Goal: Information Seeking & Learning: Find contact information

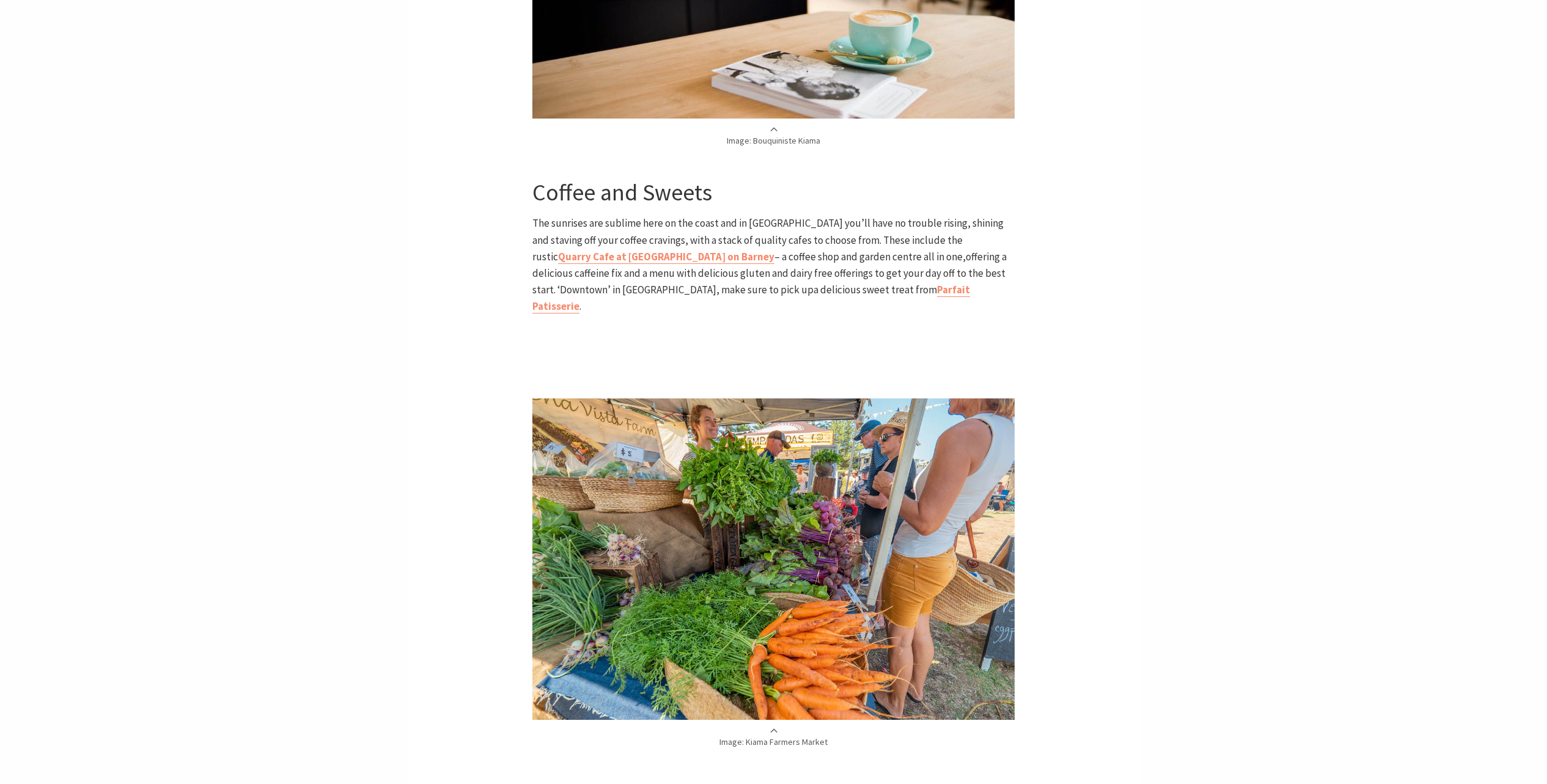
scroll to position [1451, 0]
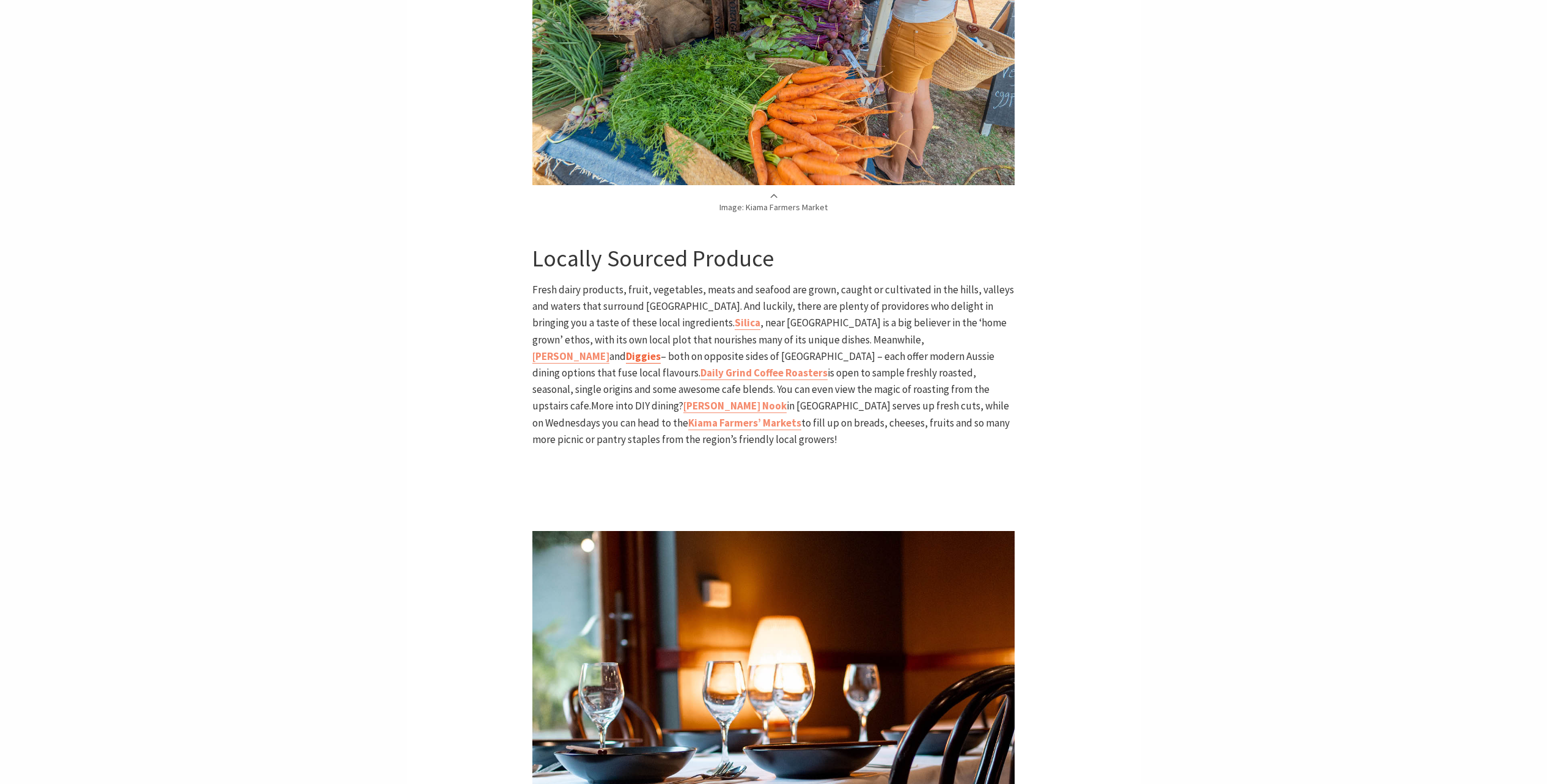
click at [661, 350] on b "Diggies" at bounding box center [643, 356] width 35 height 13
click at [786, 399] on b "[PERSON_NAME] Nook" at bounding box center [735, 405] width 103 height 13
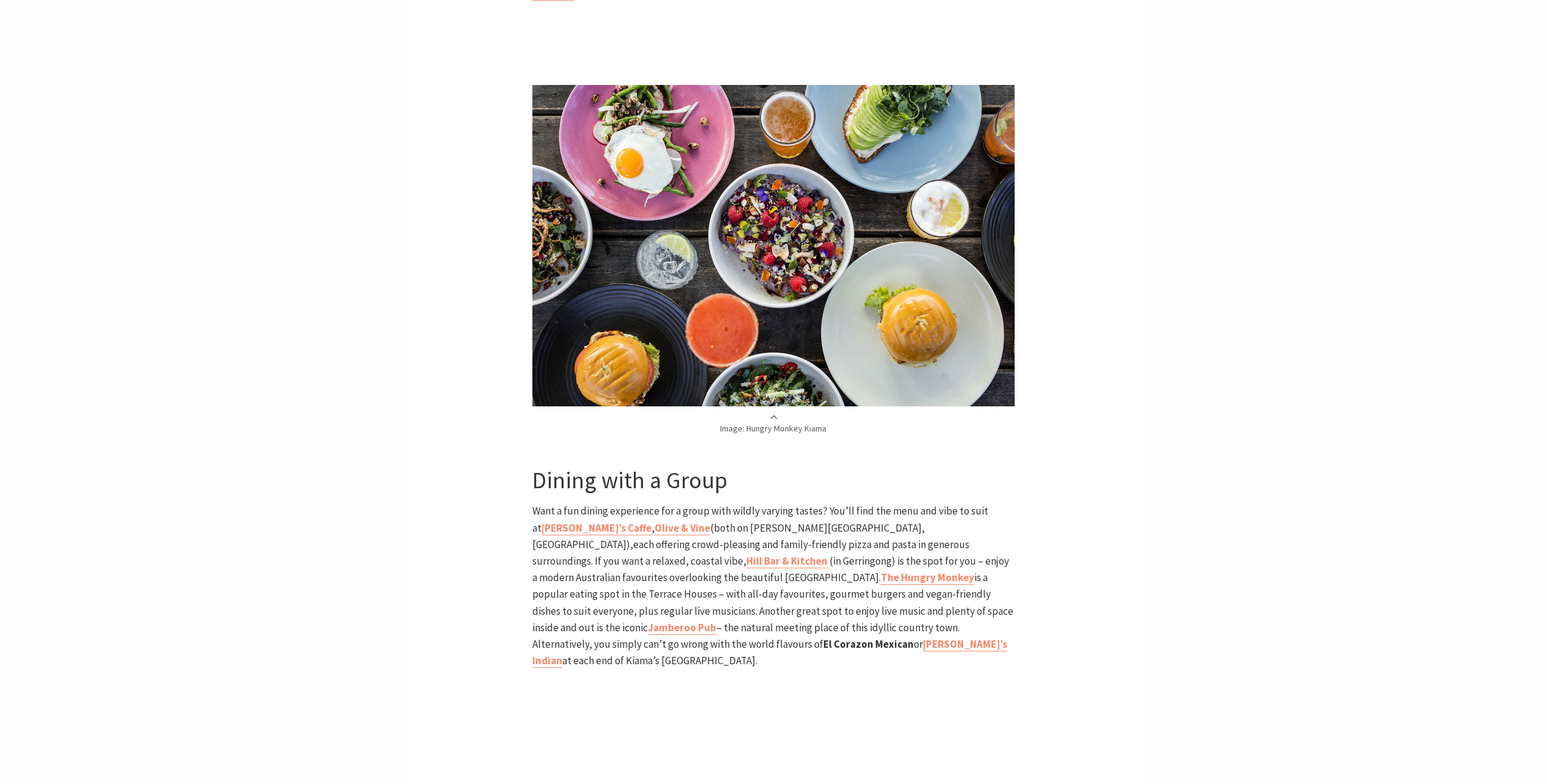
scroll to position [2673, 0]
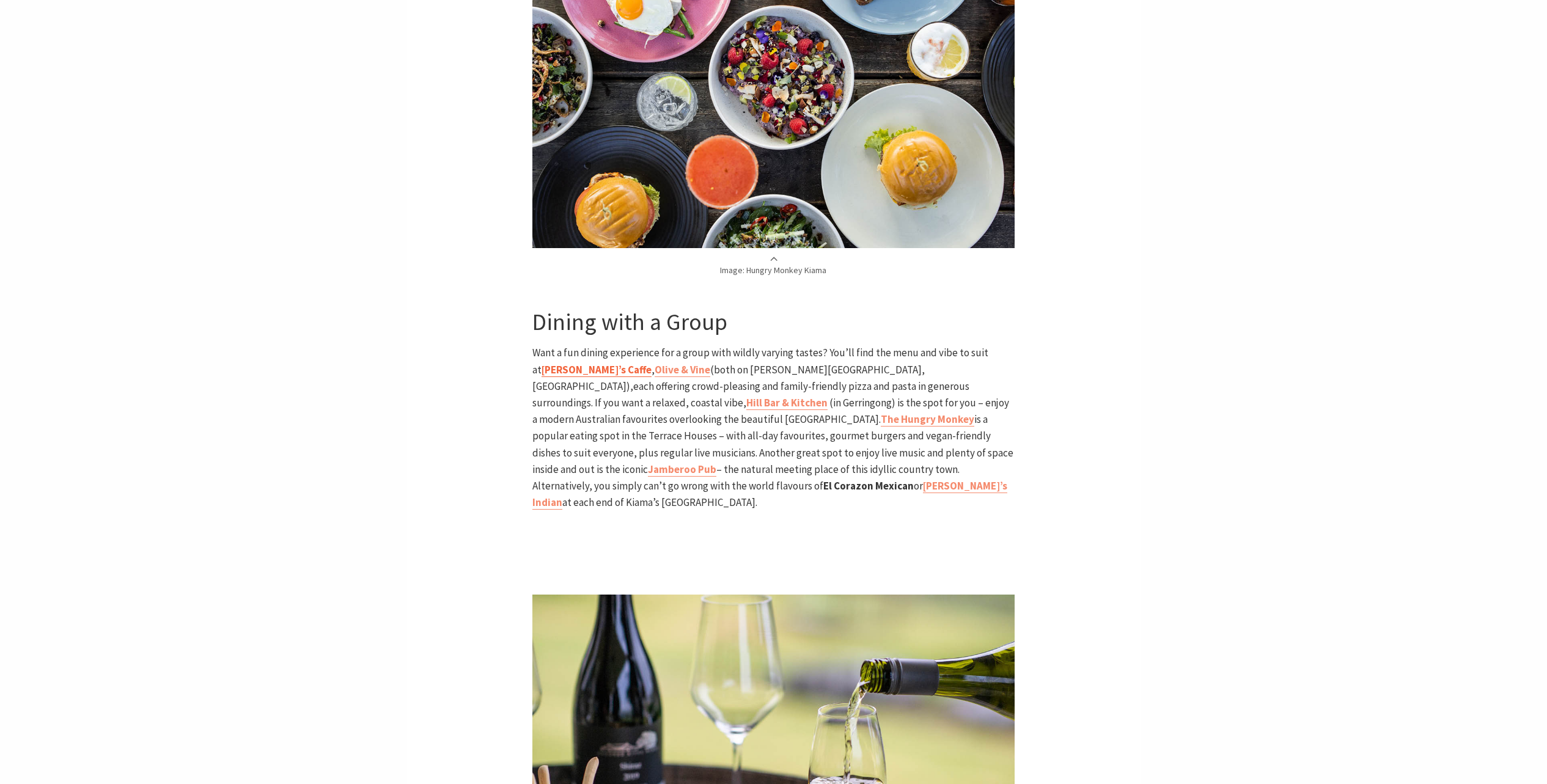
click at [651, 363] on b "[PERSON_NAME]’s Caffe" at bounding box center [596, 370] width 110 height 13
click at [827, 396] on link "Hill Bar & Kitchen" at bounding box center [786, 402] width 81 height 14
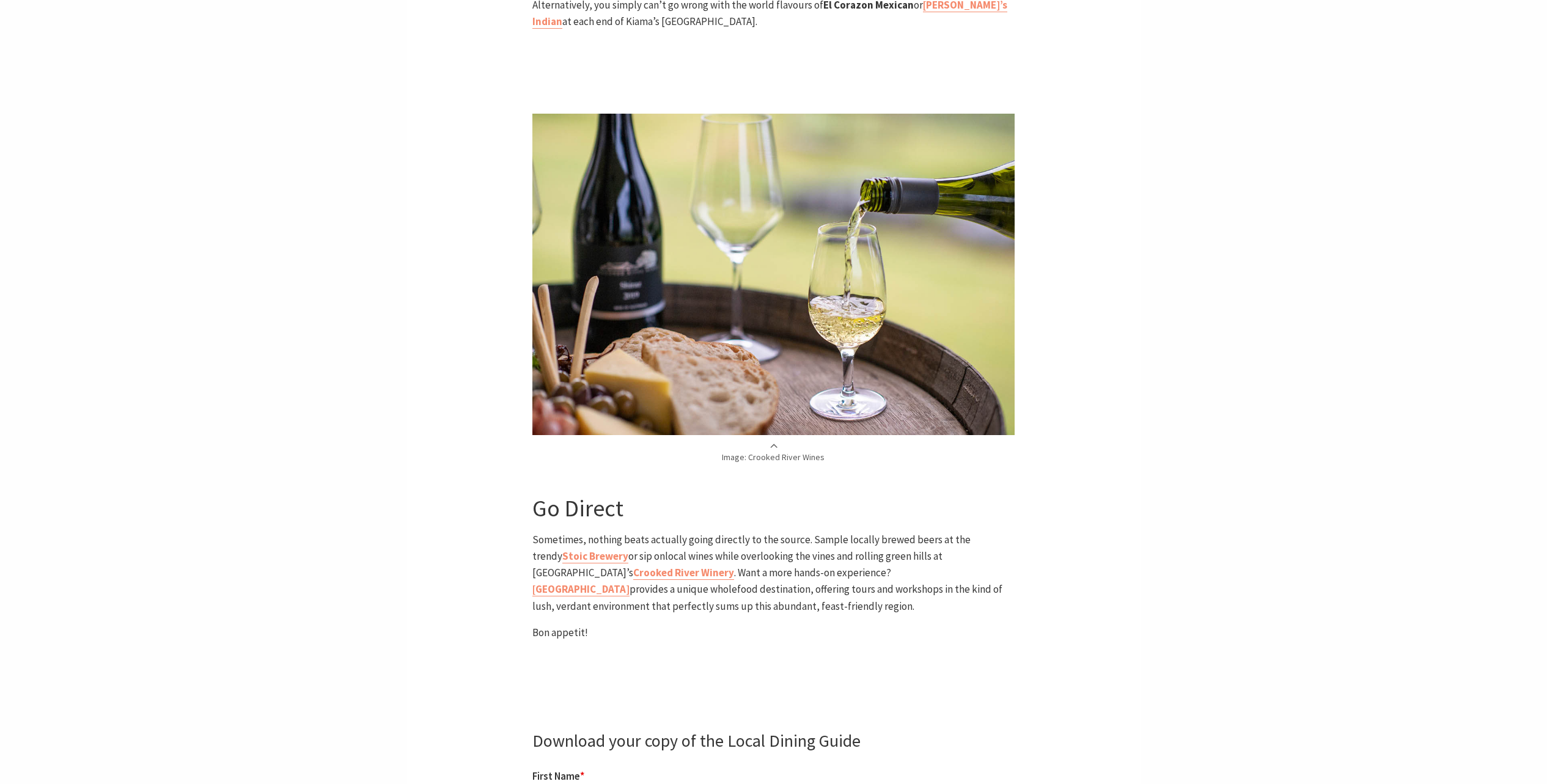
scroll to position [3131, 0]
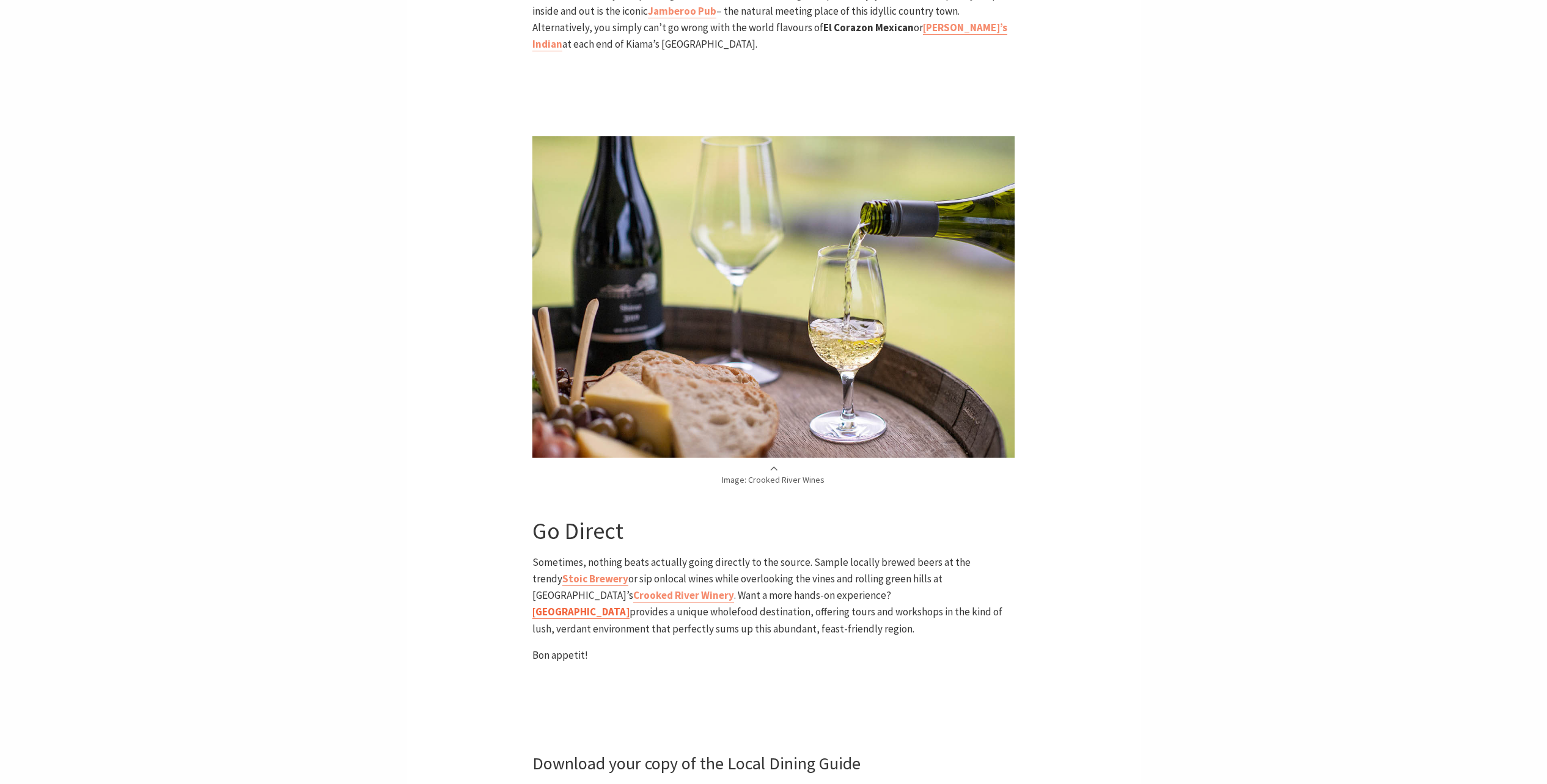
click at [630, 605] on b "[GEOGRAPHIC_DATA]" at bounding box center [581, 612] width 97 height 13
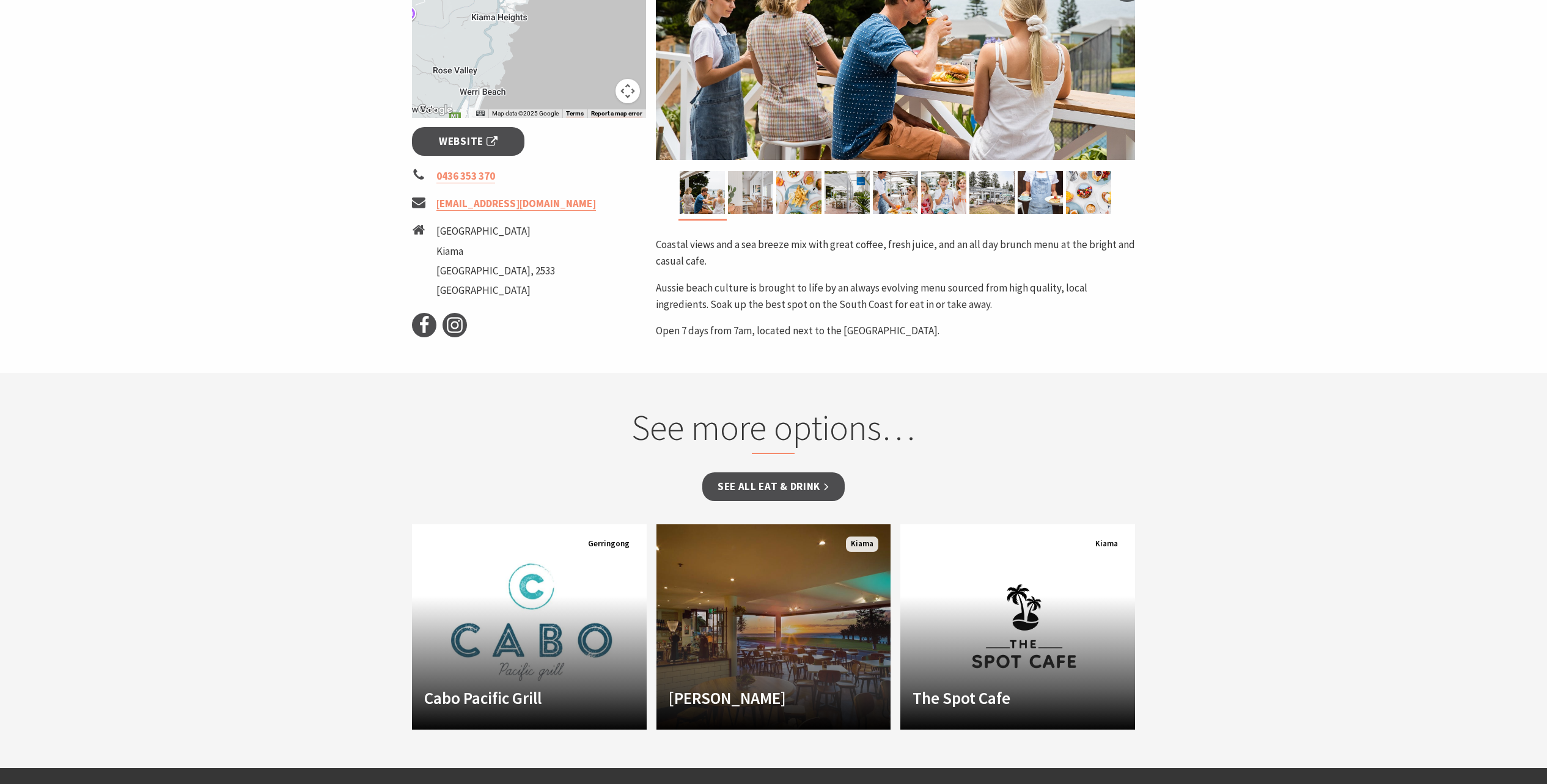
scroll to position [76, 0]
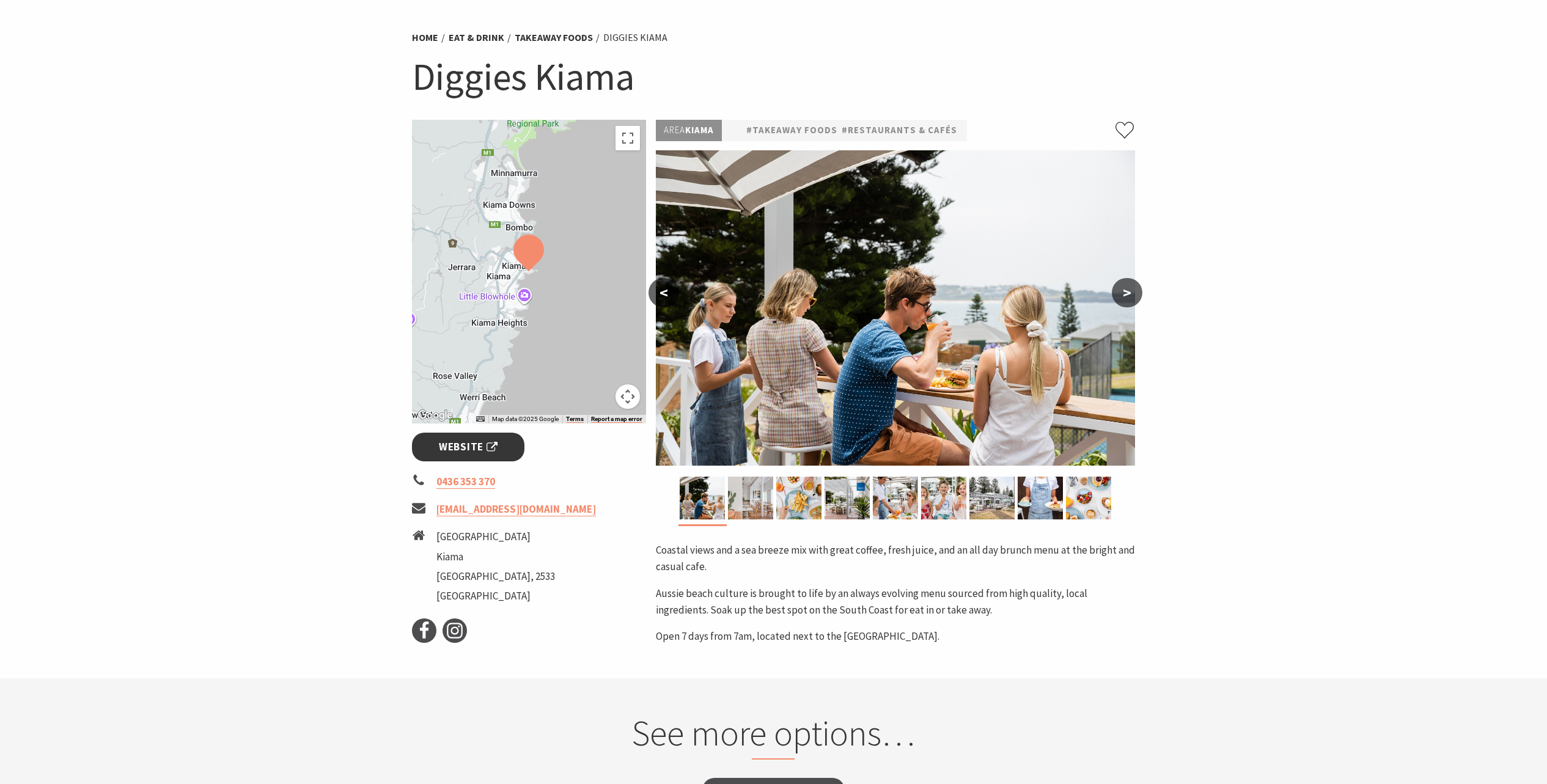
click at [489, 445] on span "Website" at bounding box center [468, 447] width 59 height 16
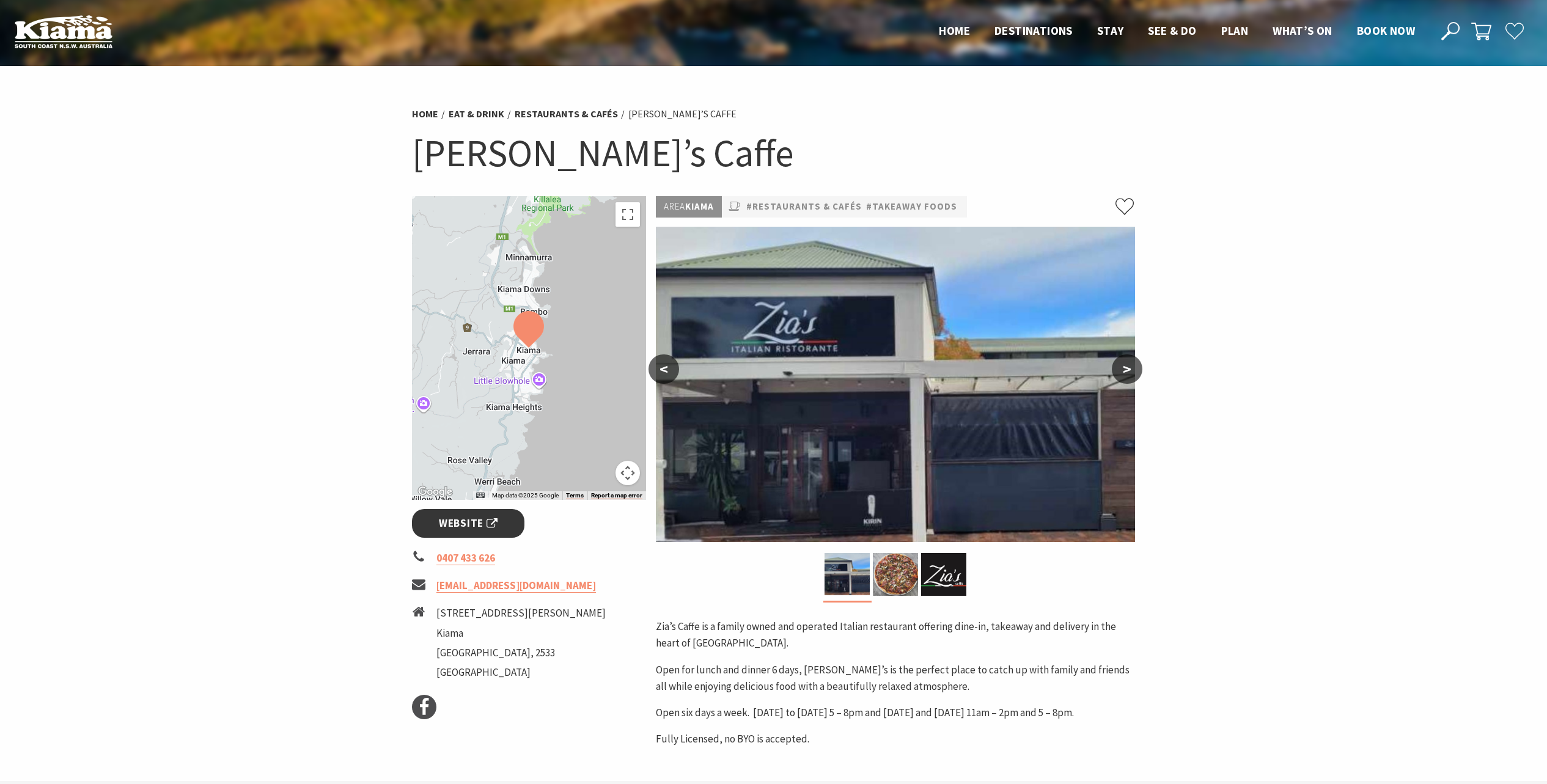
click at [469, 522] on span "Website" at bounding box center [468, 523] width 59 height 16
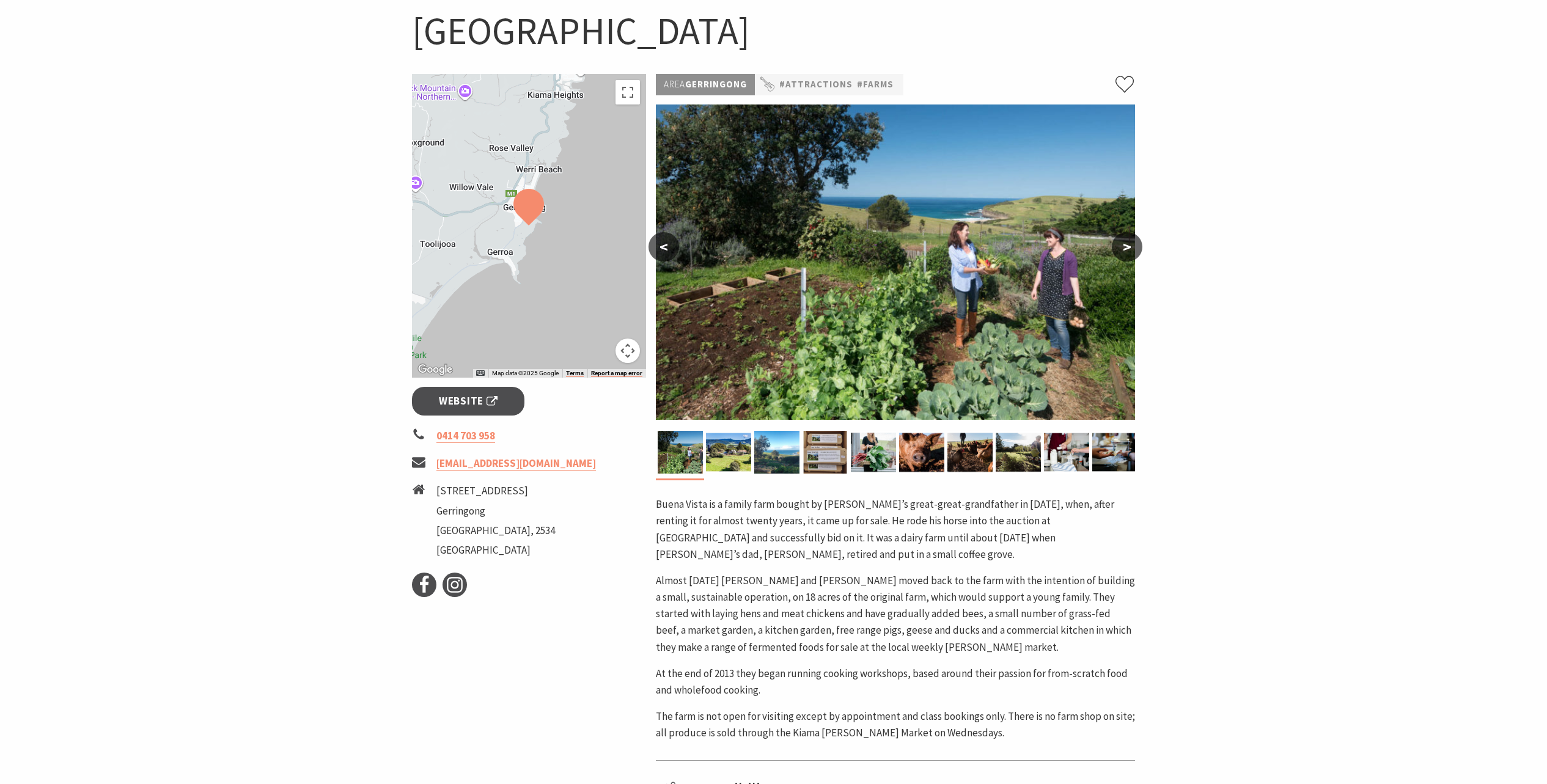
scroll to position [229, 0]
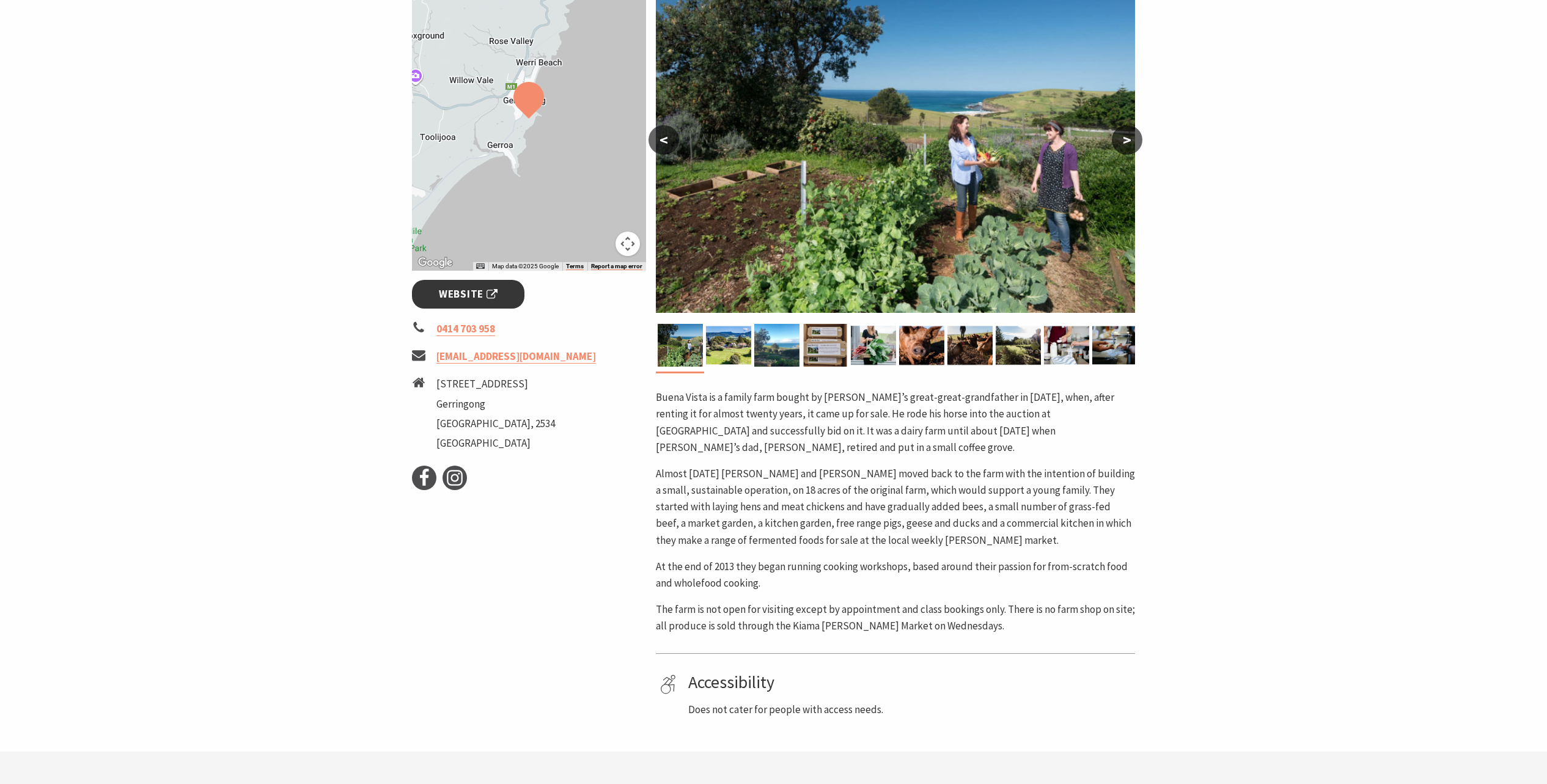
click at [486, 300] on span "Website" at bounding box center [468, 294] width 59 height 16
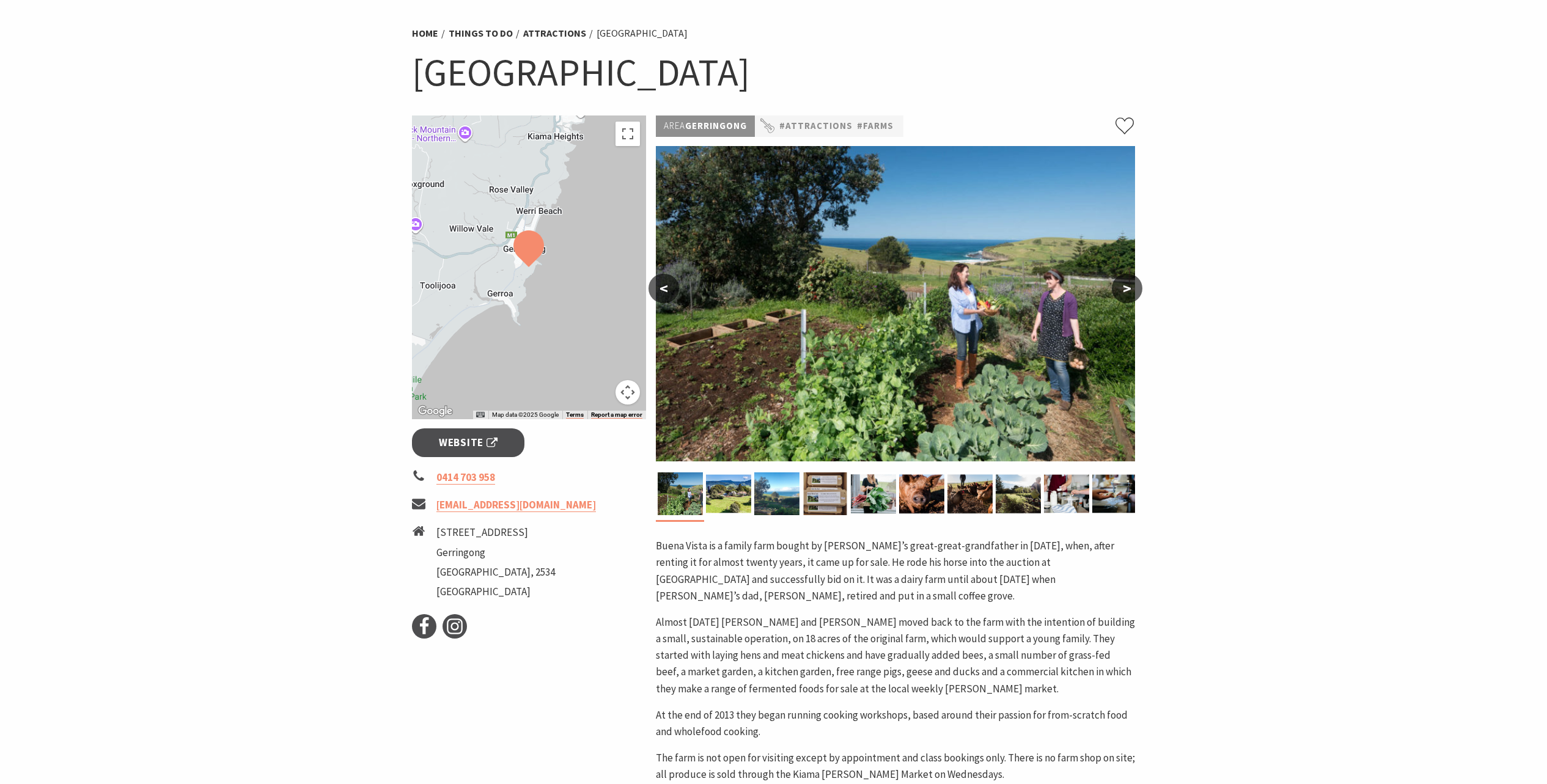
scroll to position [0, 0]
